Goal: Navigation & Orientation: Find specific page/section

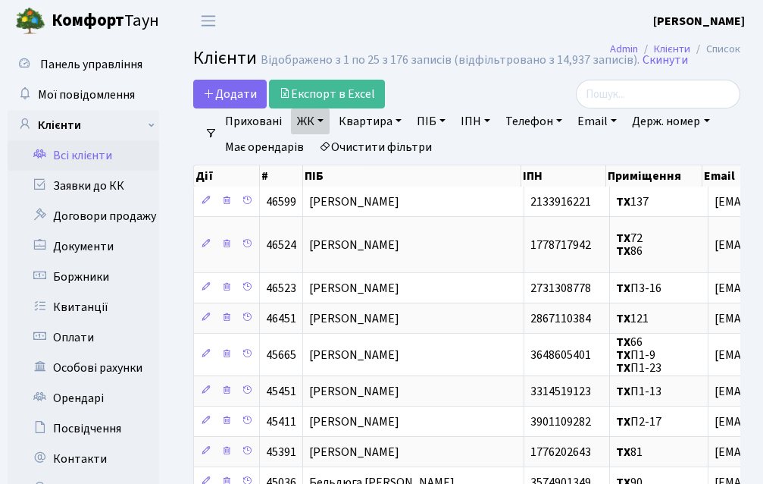
select select "25"
click at [90, 156] on link "Всі клієнти" at bounding box center [84, 155] width 152 height 30
select select "25"
click at [91, 152] on link "Всі клієнти" at bounding box center [84, 155] width 152 height 30
select select "25"
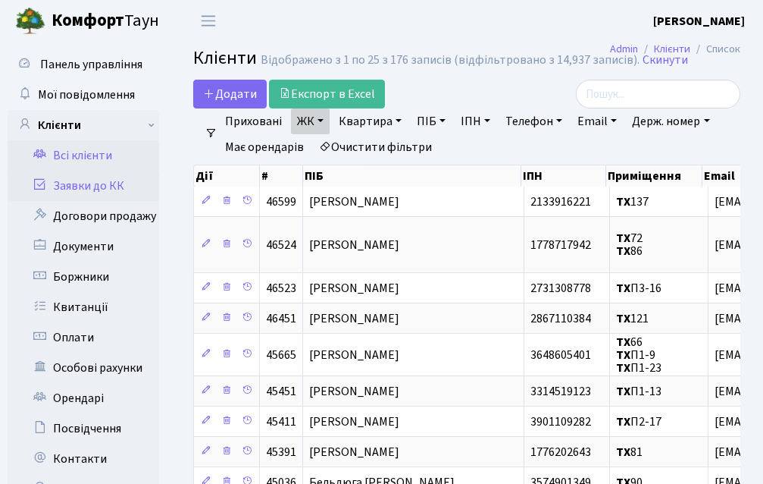
click at [95, 197] on link "Заявки до КК" at bounding box center [84, 186] width 152 height 30
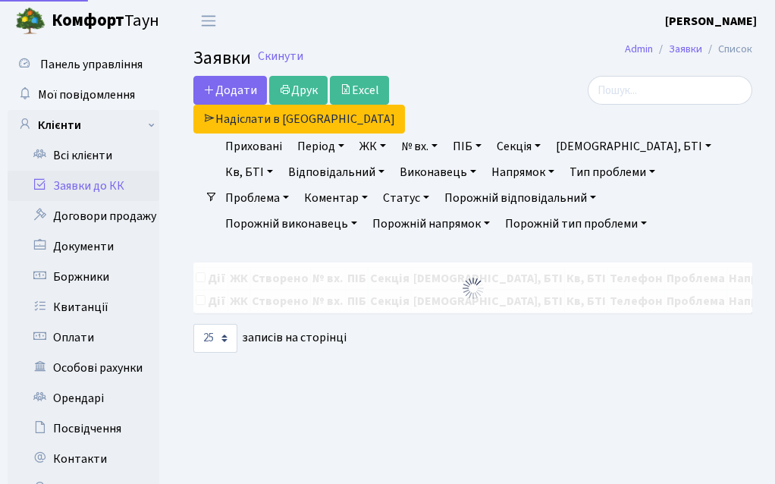
select select "25"
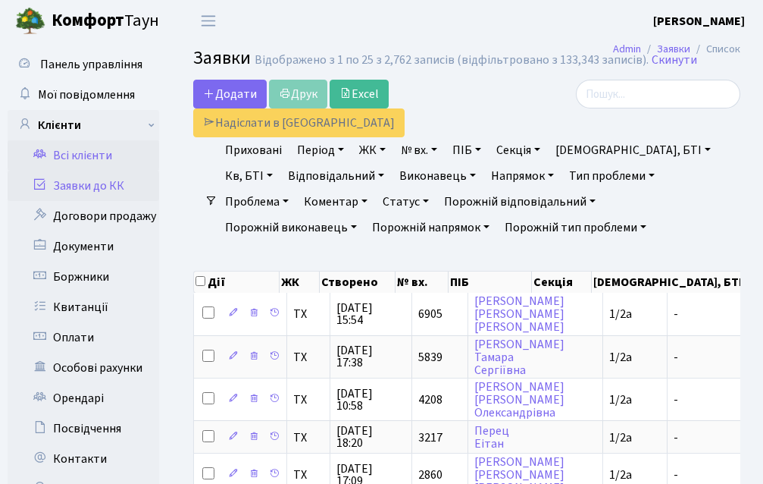
click at [105, 158] on link "Всі клієнти" at bounding box center [84, 155] width 152 height 30
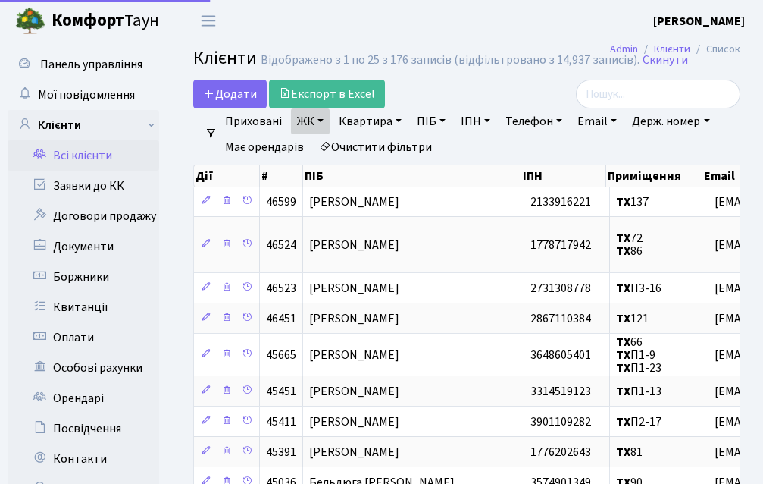
select select "25"
click at [83, 196] on link "Заявки до КК" at bounding box center [84, 186] width 152 height 30
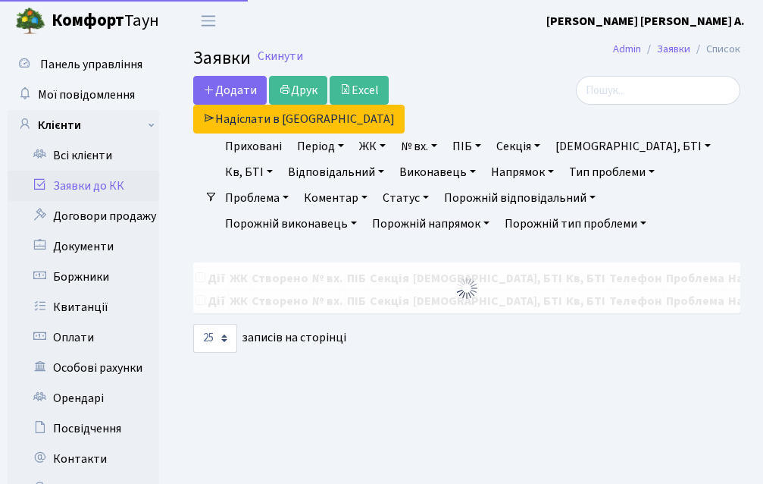
select select "25"
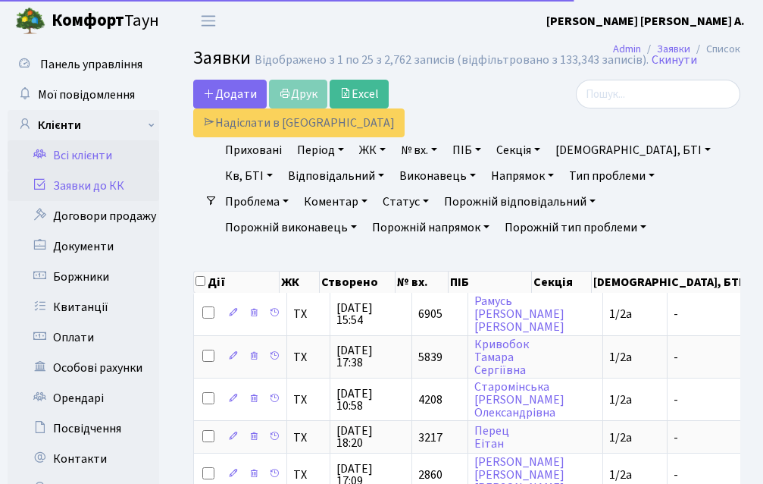
click at [70, 159] on link "Всі клієнти" at bounding box center [84, 155] width 152 height 30
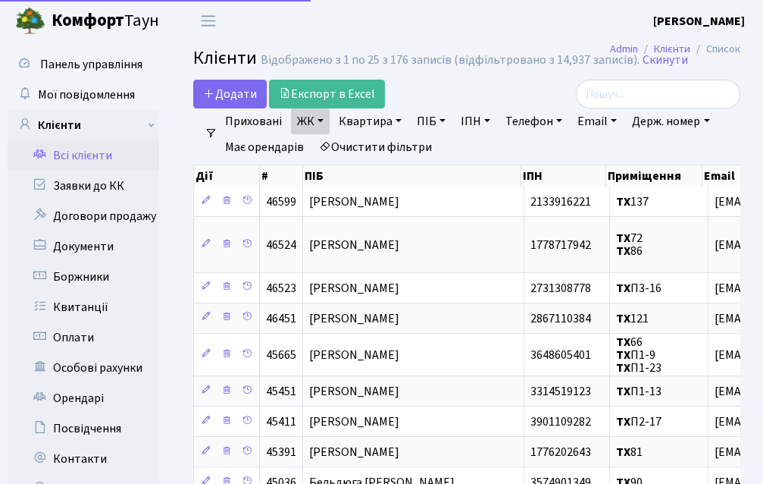
select select "25"
